Goal: Transaction & Acquisition: Purchase product/service

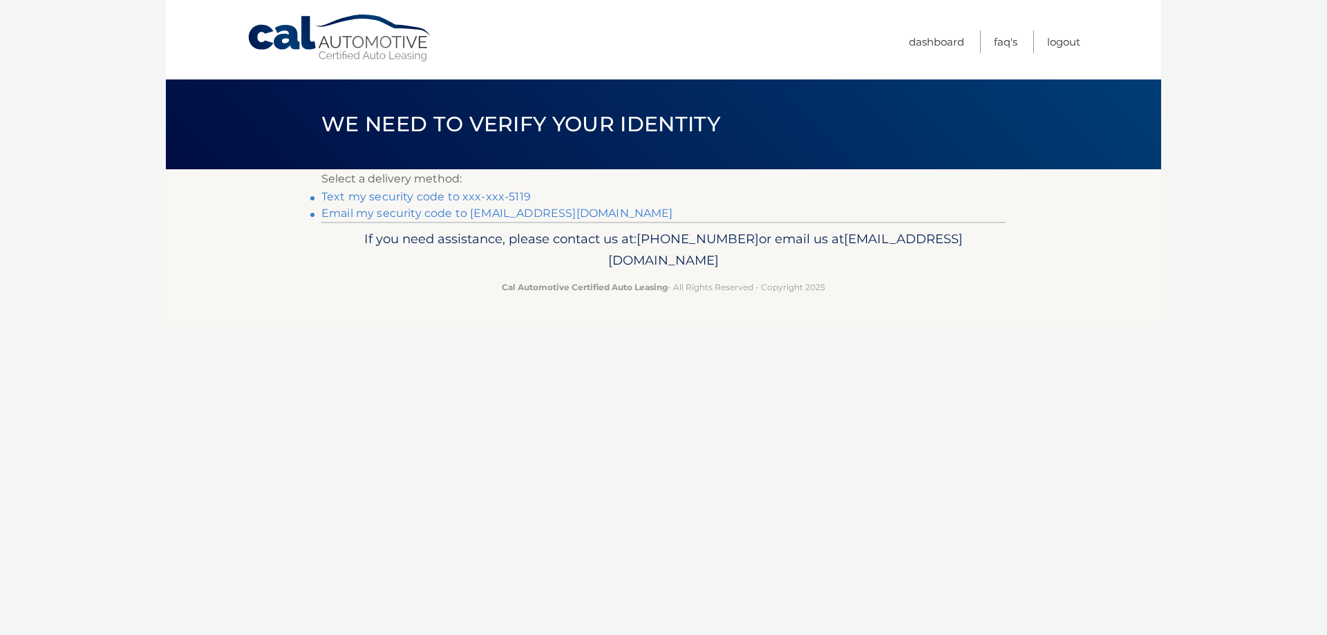
click at [365, 196] on link "Text my security code to xxx-xxx-5119" at bounding box center [425, 196] width 209 height 13
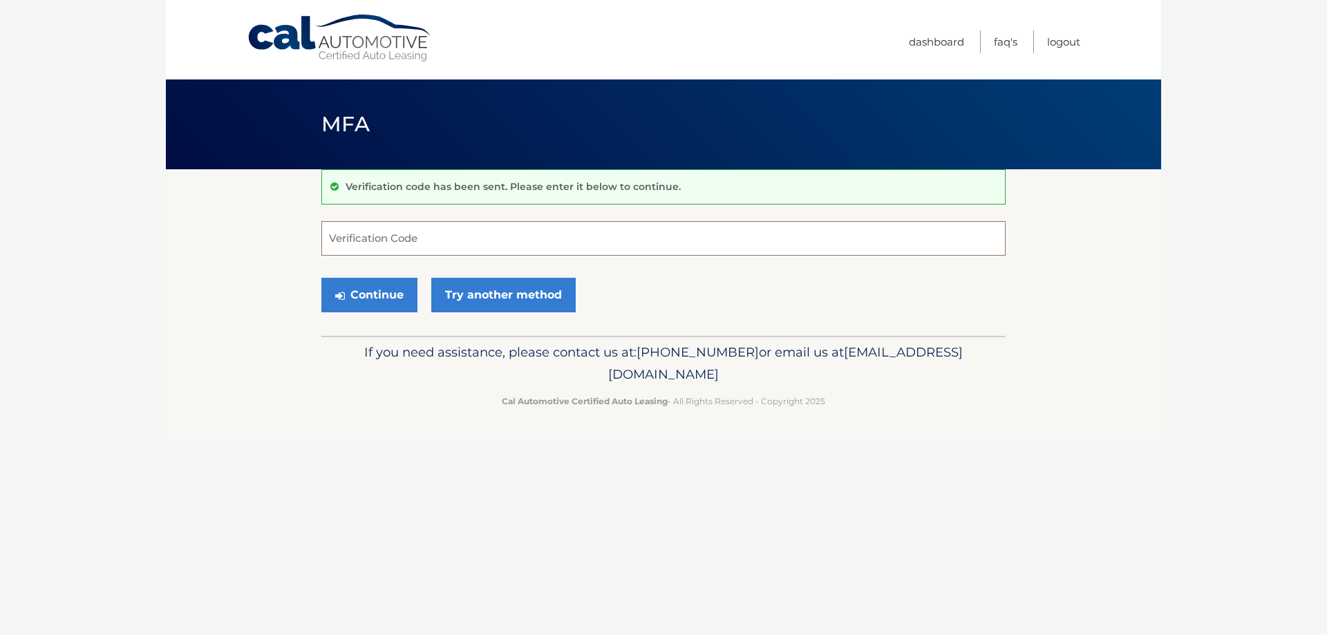
click at [383, 244] on input "Verification Code" at bounding box center [663, 238] width 684 height 35
type input "963288"
click at [356, 293] on button "Continue" at bounding box center [369, 295] width 96 height 35
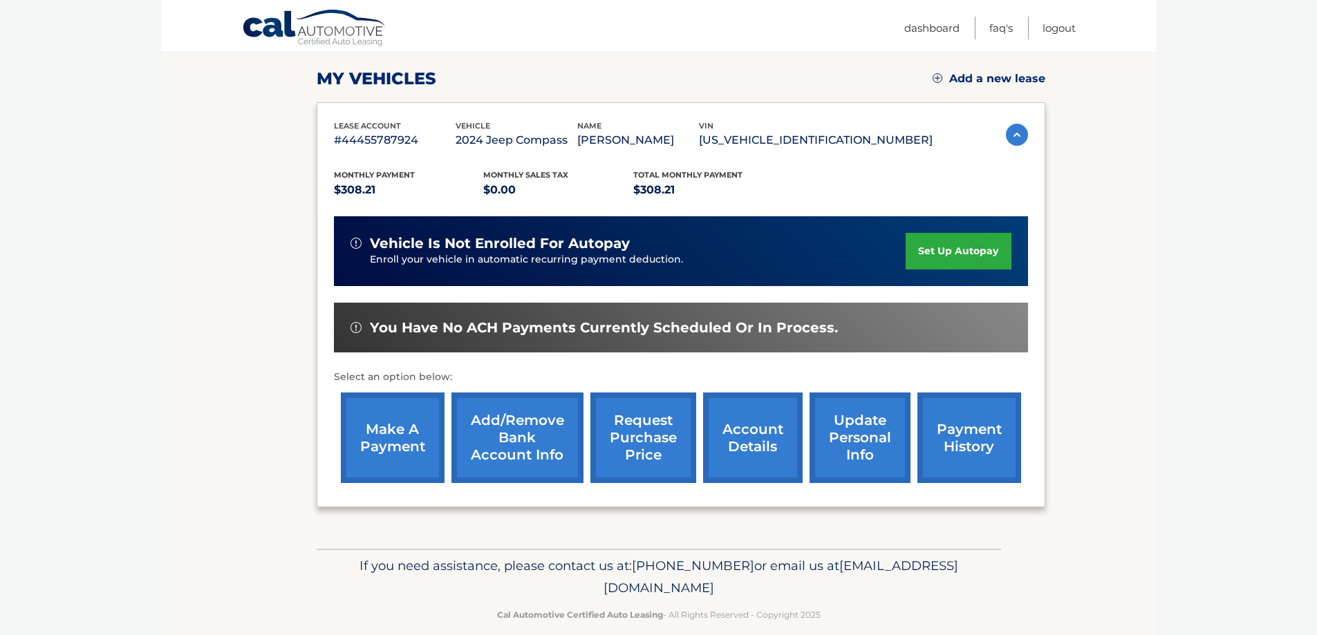
scroll to position [203, 0]
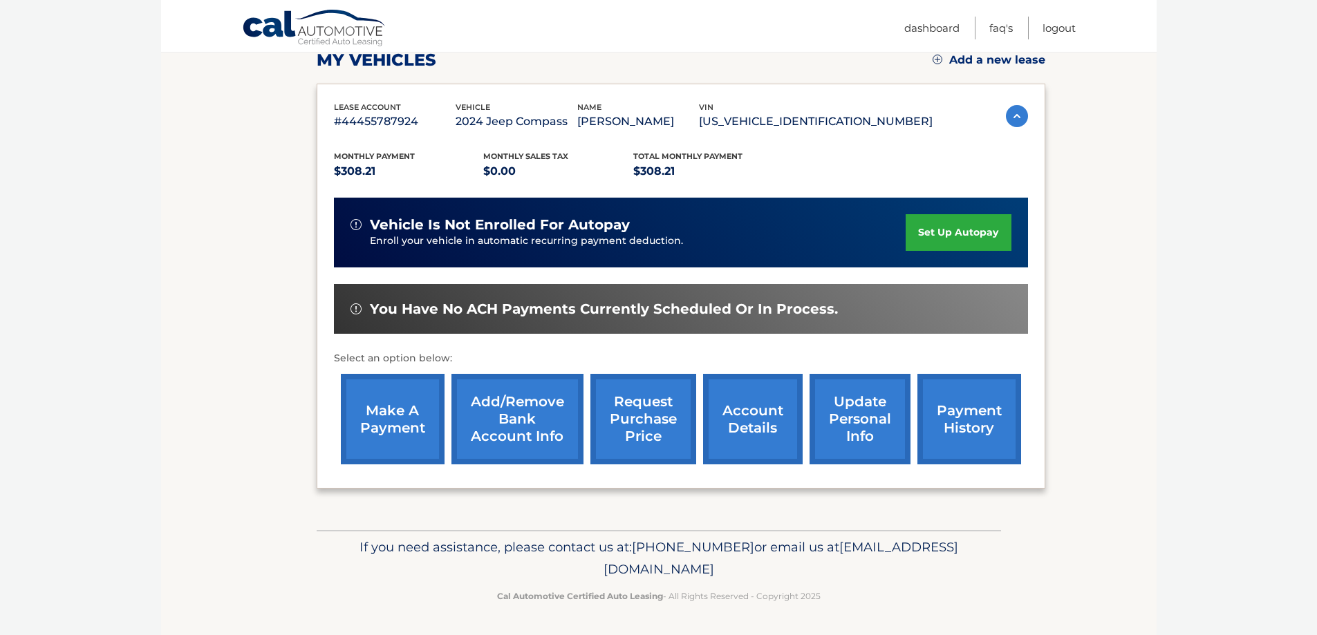
click at [958, 414] on link "payment history" at bounding box center [969, 419] width 104 height 91
click at [404, 425] on link "make a payment" at bounding box center [393, 419] width 104 height 91
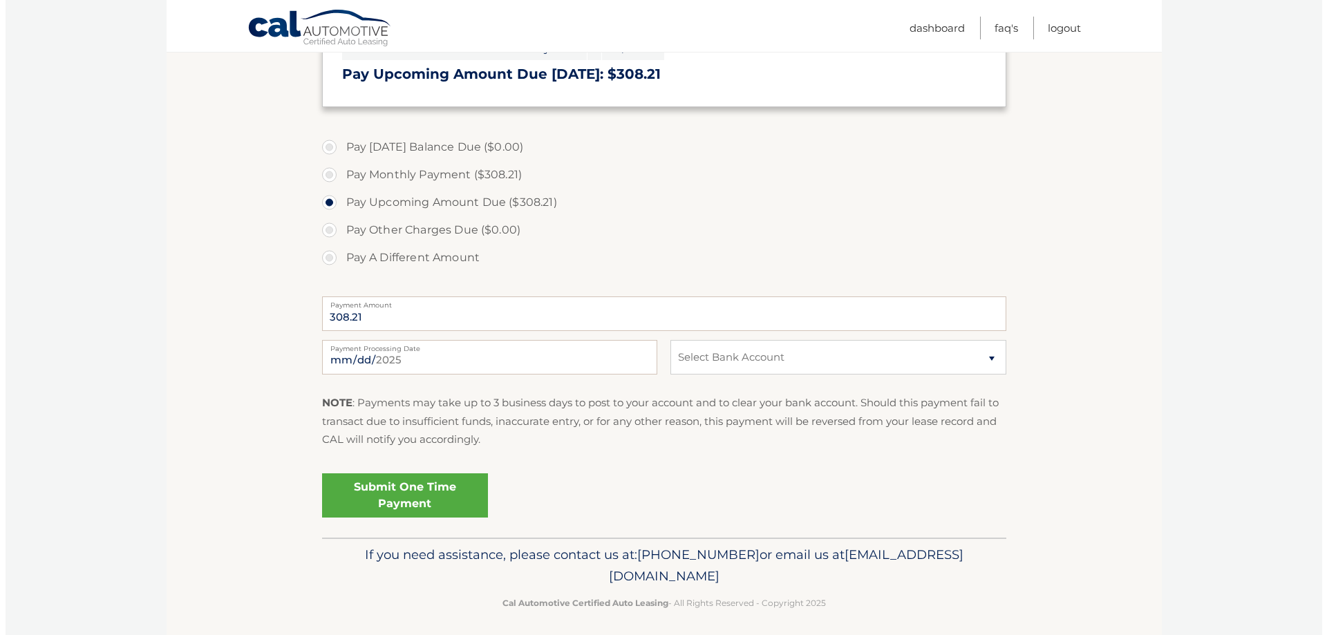
scroll to position [346, 0]
click at [713, 369] on select "Select Bank Account Checking OCEANFIRST BANK *****3700 Checking TD BANK, NA ***…" at bounding box center [832, 356] width 335 height 35
select select "MTRjN2I3ZGEtZGYwNS00ZTgxLWJiYzYtMDIwZGE4ZmU4MzRj"
click at [665, 339] on select "Select Bank Account Checking OCEANFIRST BANK *****3700 Checking TD BANK, NA ***…" at bounding box center [832, 356] width 335 height 35
click at [409, 485] on link "Submit One Time Payment" at bounding box center [400, 495] width 166 height 44
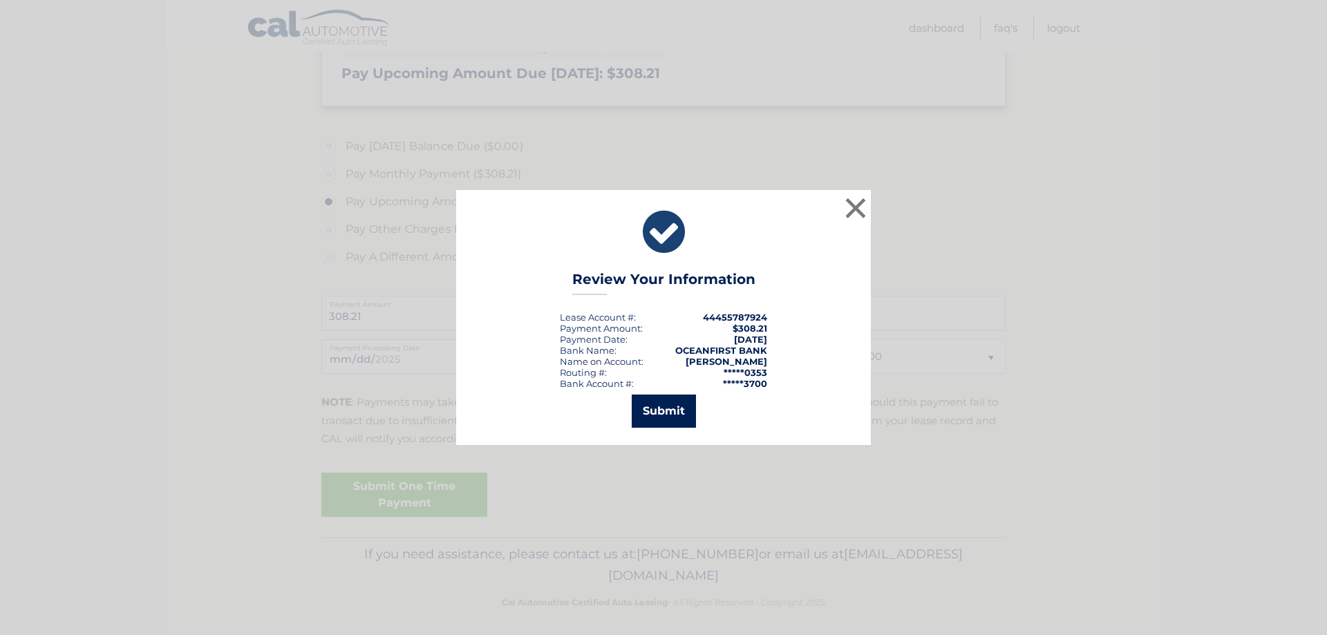
click at [663, 414] on button "Submit" at bounding box center [664, 411] width 64 height 33
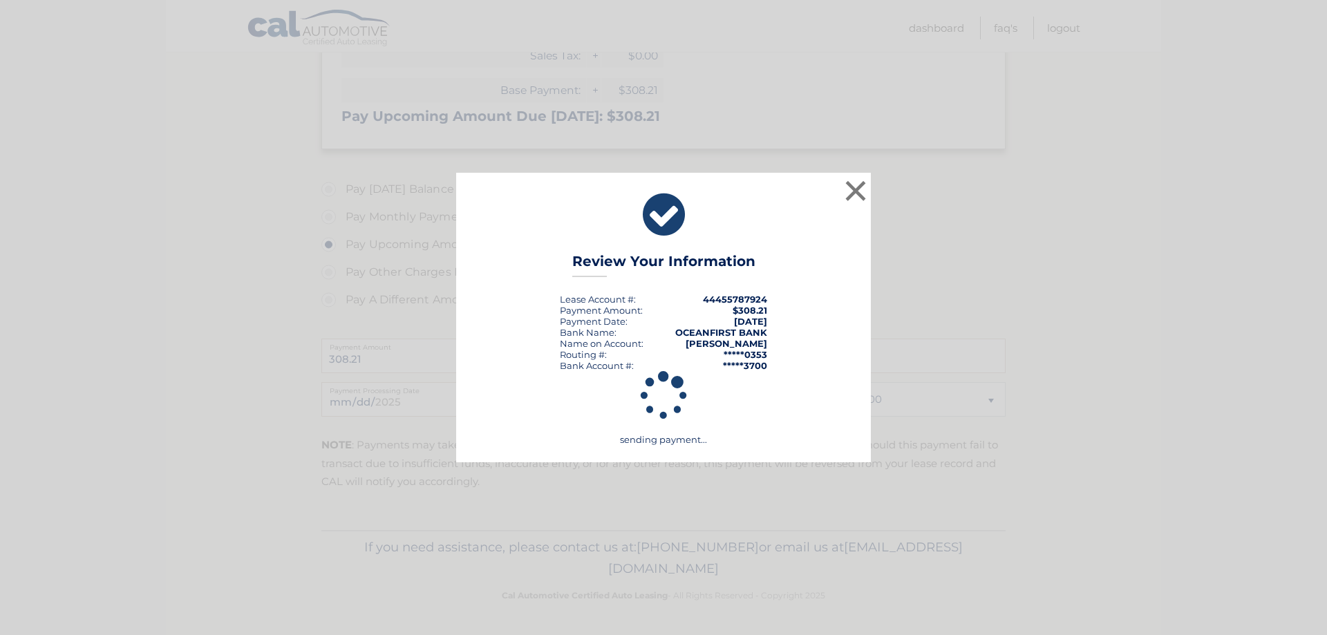
scroll to position [303, 0]
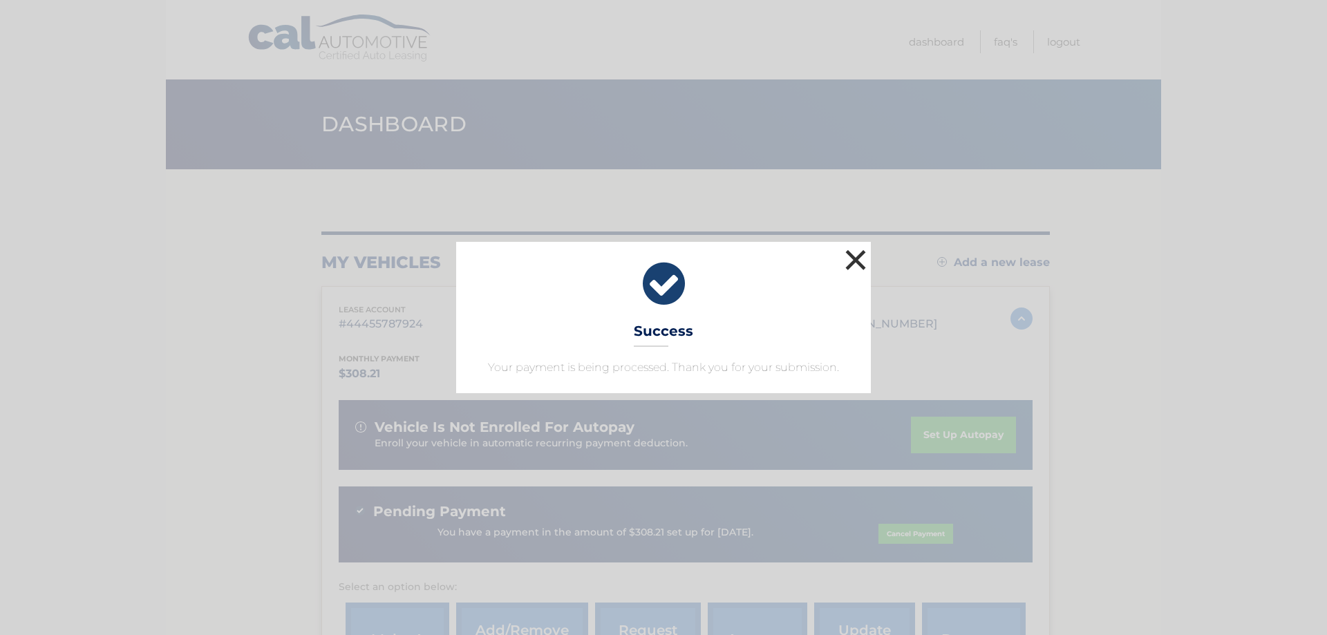
click at [854, 257] on button "×" at bounding box center [856, 260] width 28 height 28
